Goal: Task Accomplishment & Management: Manage account settings

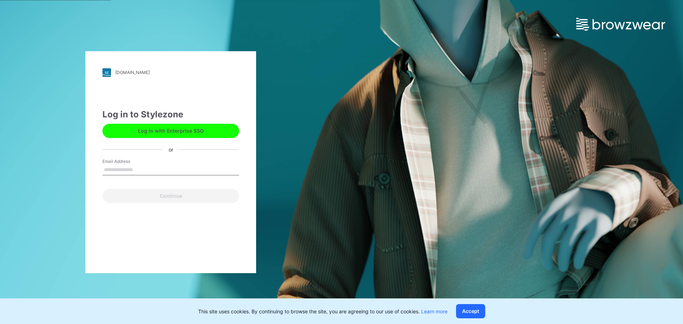
click at [142, 168] on input "Email Address" at bounding box center [170, 170] width 137 height 11
type input "**********"
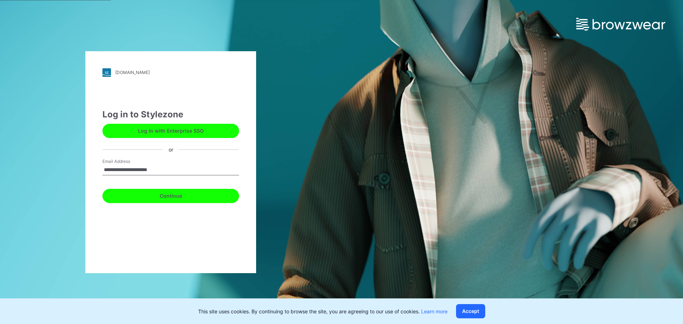
click at [154, 197] on button "Continue" at bounding box center [170, 196] width 137 height 14
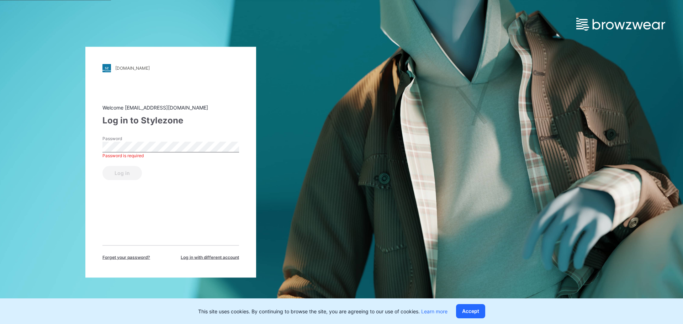
click at [171, 131] on div "Welcome [EMAIL_ADDRESS][DOMAIN_NAME] Log in to Stylezone Password Password is r…" at bounding box center [170, 181] width 137 height 157
click at [136, 141] on label "Password" at bounding box center [127, 138] width 50 height 6
click at [312, 230] on div "[DOMAIN_NAME] Loading... Welcome [EMAIL_ADDRESS][DOMAIN_NAME] Log in to Stylezo…" at bounding box center [170, 162] width 341 height 324
click at [475, 310] on button "Accept" at bounding box center [470, 311] width 29 height 14
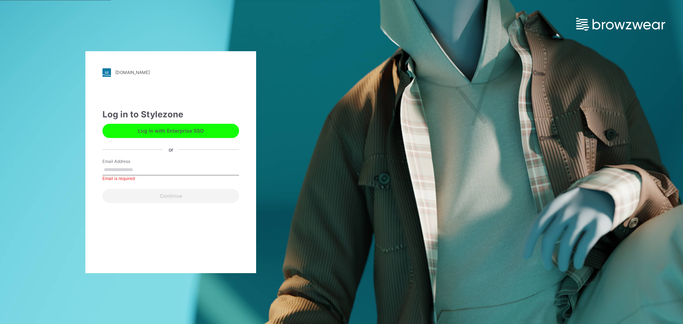
click at [149, 163] on label "Email Address" at bounding box center [127, 161] width 50 height 6
click at [149, 165] on input "Email Address" at bounding box center [170, 170] width 137 height 11
click at [150, 172] on input "Email Address" at bounding box center [170, 170] width 137 height 11
click at [146, 169] on input "Email Address" at bounding box center [170, 170] width 137 height 11
type input "**********"
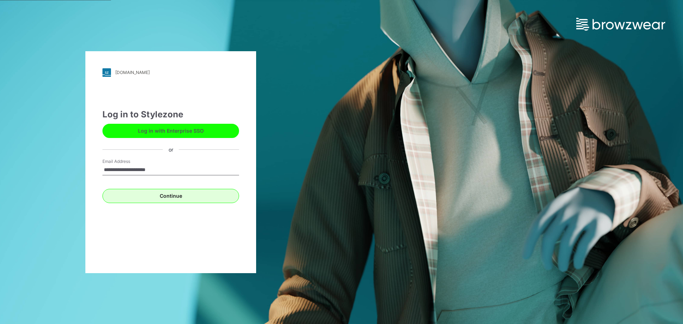
drag, startPoint x: 174, startPoint y: 219, endPoint x: 168, endPoint y: 201, distance: 19.2
click at [174, 217] on div "**********" at bounding box center [170, 162] width 171 height 222
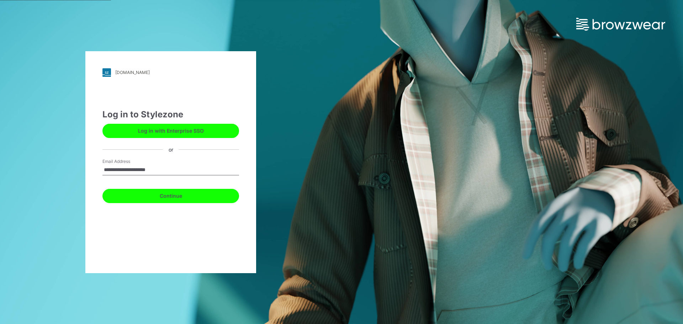
click at [167, 199] on button "Continue" at bounding box center [170, 196] width 137 height 14
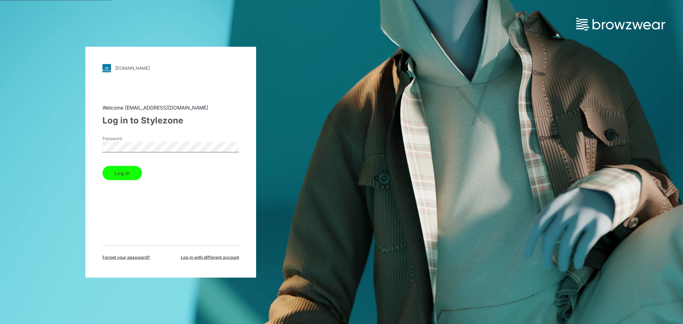
click at [121, 174] on button "Log in" at bounding box center [121, 173] width 39 height 14
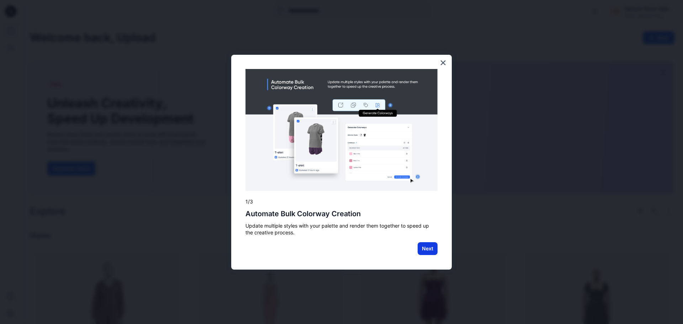
click at [427, 250] on button "Next" at bounding box center [428, 248] width 20 height 13
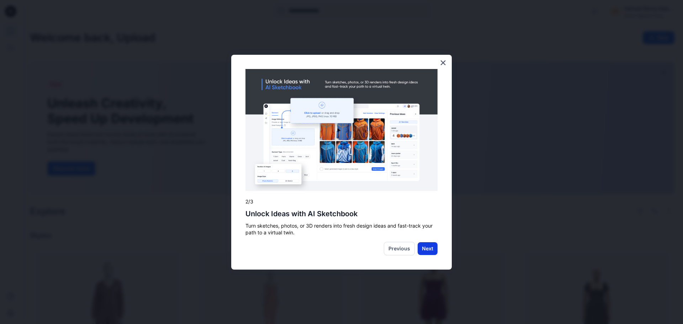
click at [418, 249] on button "Next" at bounding box center [428, 248] width 20 height 13
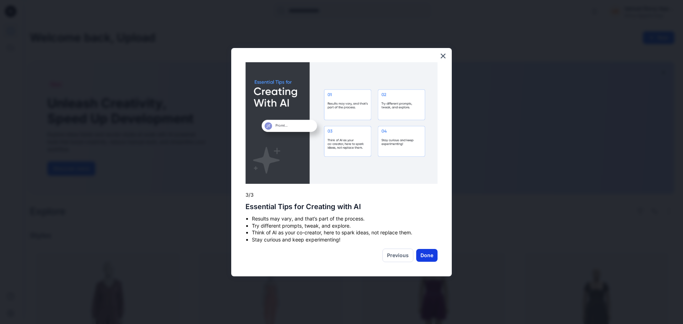
click at [432, 256] on button "Done" at bounding box center [426, 255] width 21 height 13
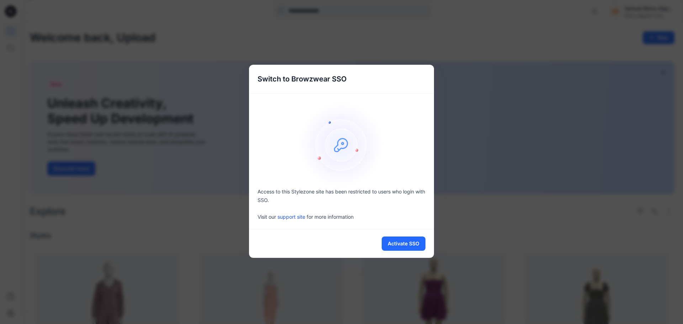
click at [402, 102] on div at bounding box center [341, 144] width 185 height 85
